Goal: Task Accomplishment & Management: Manage account settings

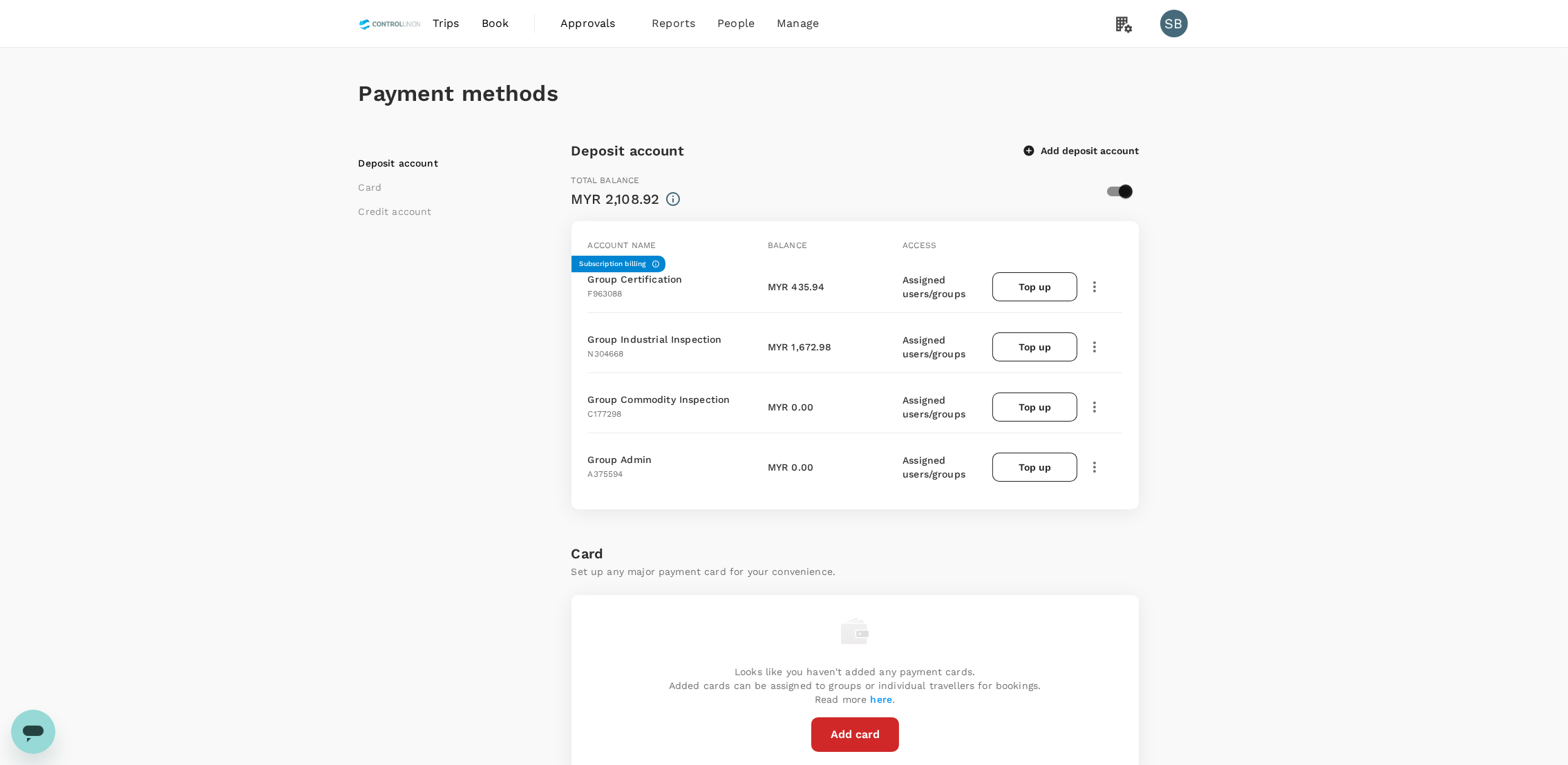
click at [350, 317] on div "Payment methods Deposit account Card Credit account Deposit account Add deposit…" at bounding box center [784, 597] width 884 height 1099
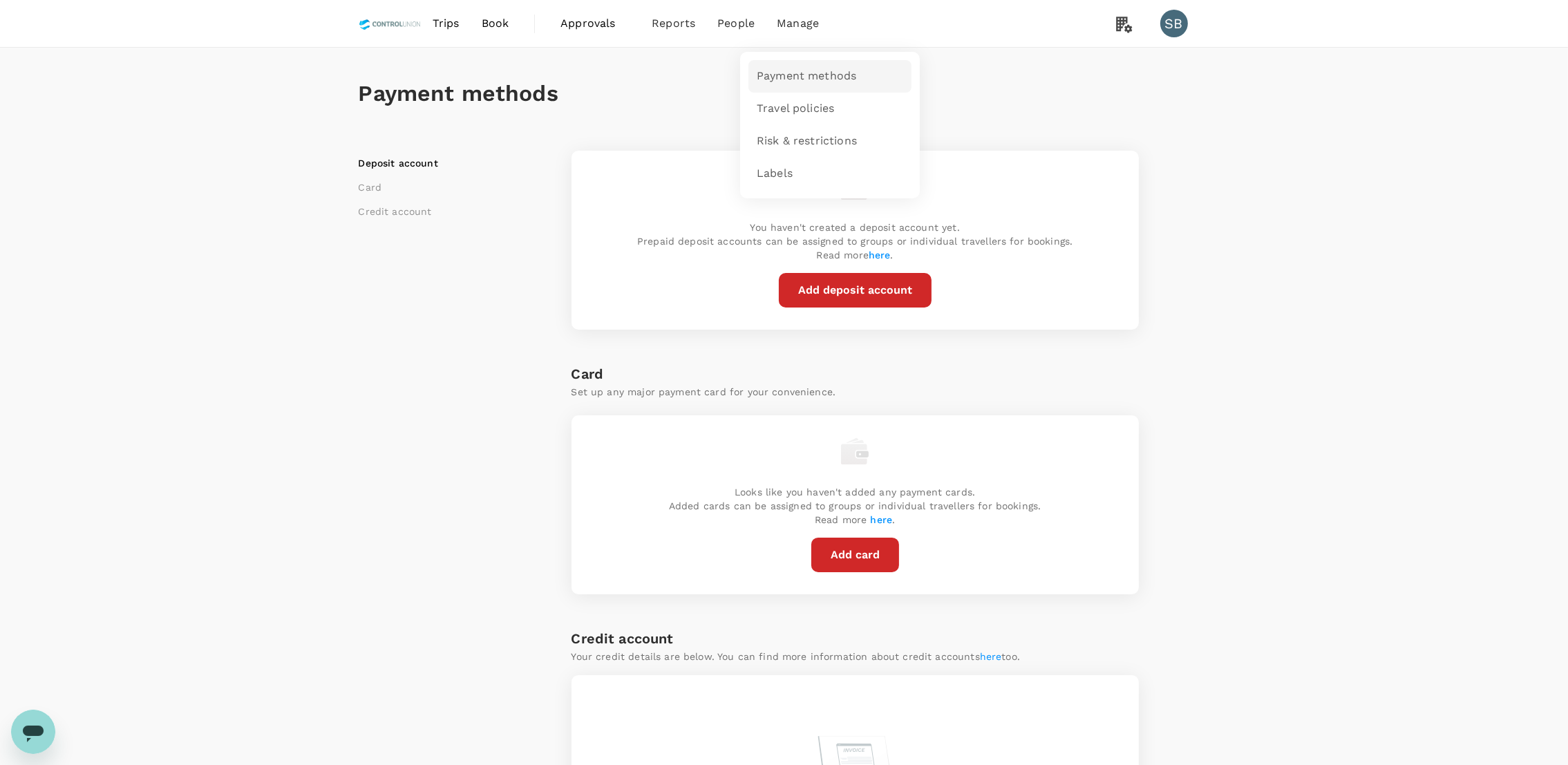
click at [791, 68] on span "Payment methods" at bounding box center [806, 77] width 99 height 16
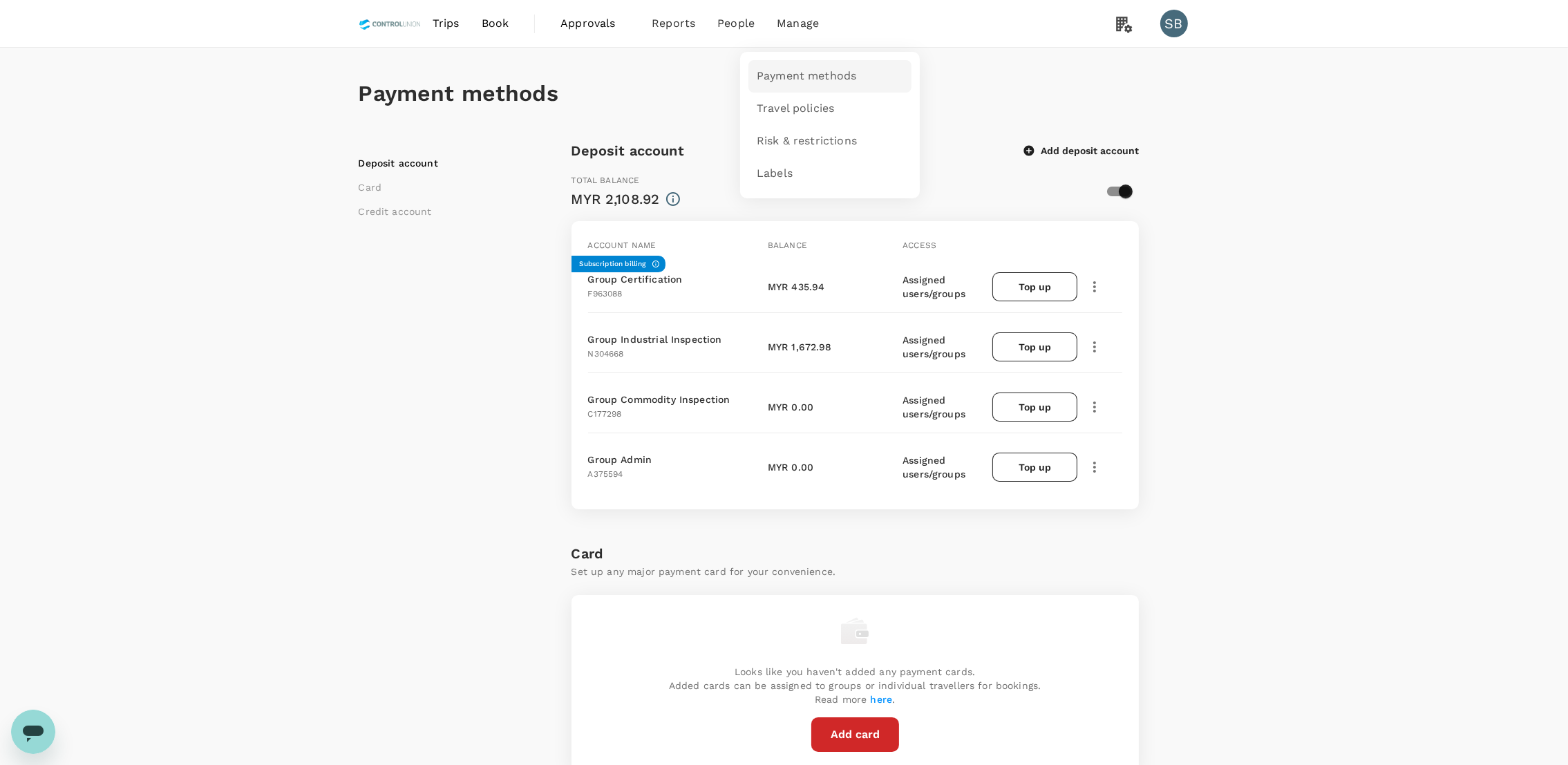
click at [803, 75] on span "Payment methods" at bounding box center [806, 77] width 99 height 16
click at [359, 468] on div "Deposit account Card Credit account" at bounding box center [465, 644] width 213 height 1008
